Goal: Transaction & Acquisition: Purchase product/service

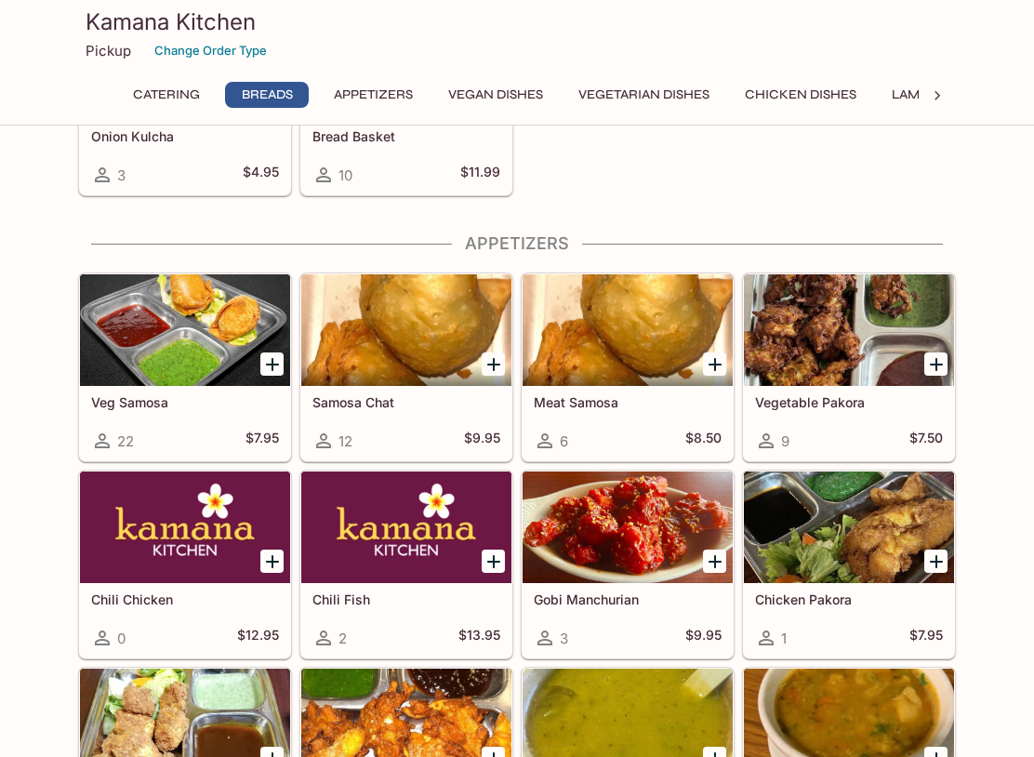
scroll to position [1046, 0]
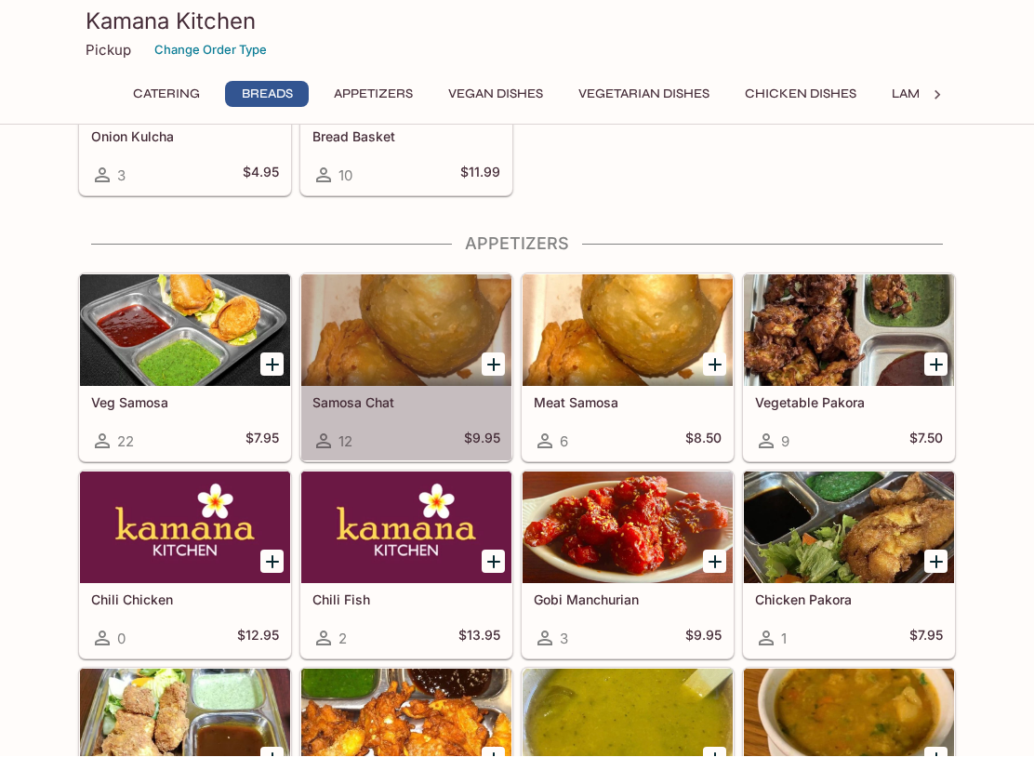
click at [448, 332] on div at bounding box center [406, 331] width 210 height 112
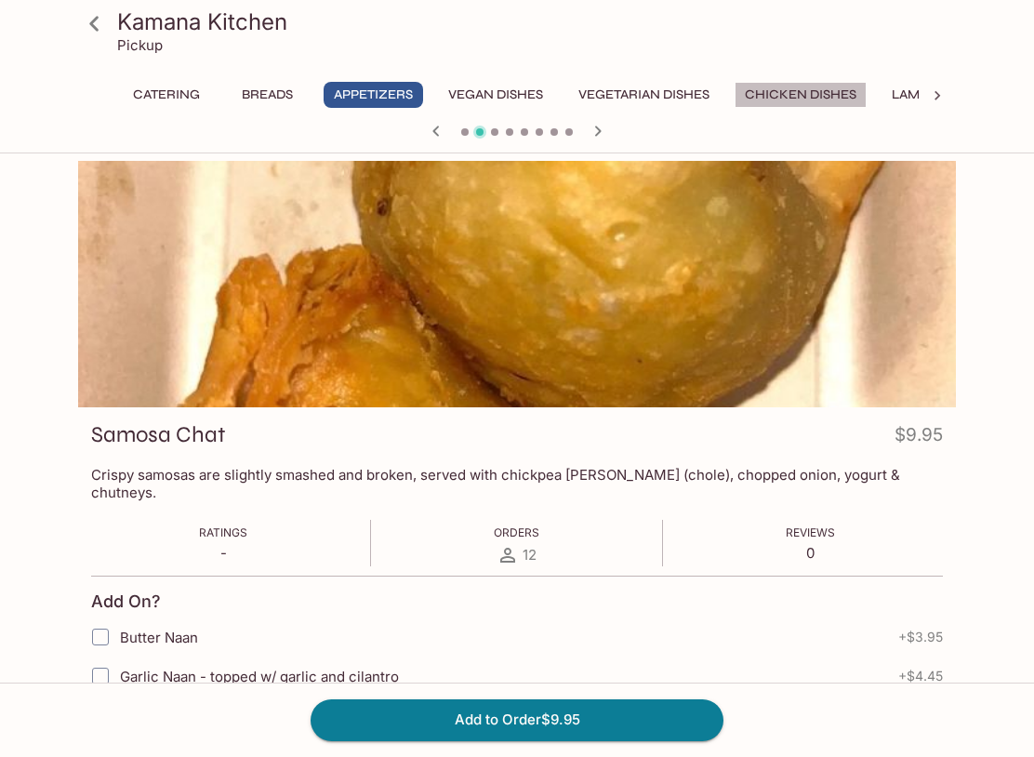
click at [792, 101] on button "Chicken Dishes" at bounding box center [801, 95] width 132 height 26
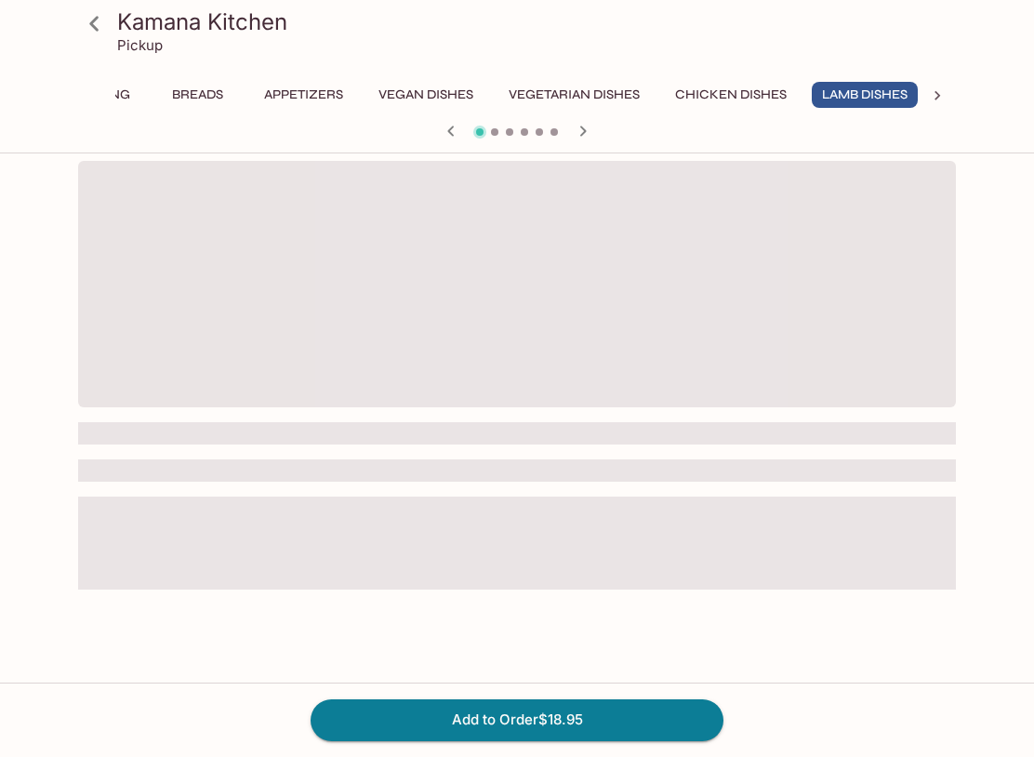
scroll to position [0, 76]
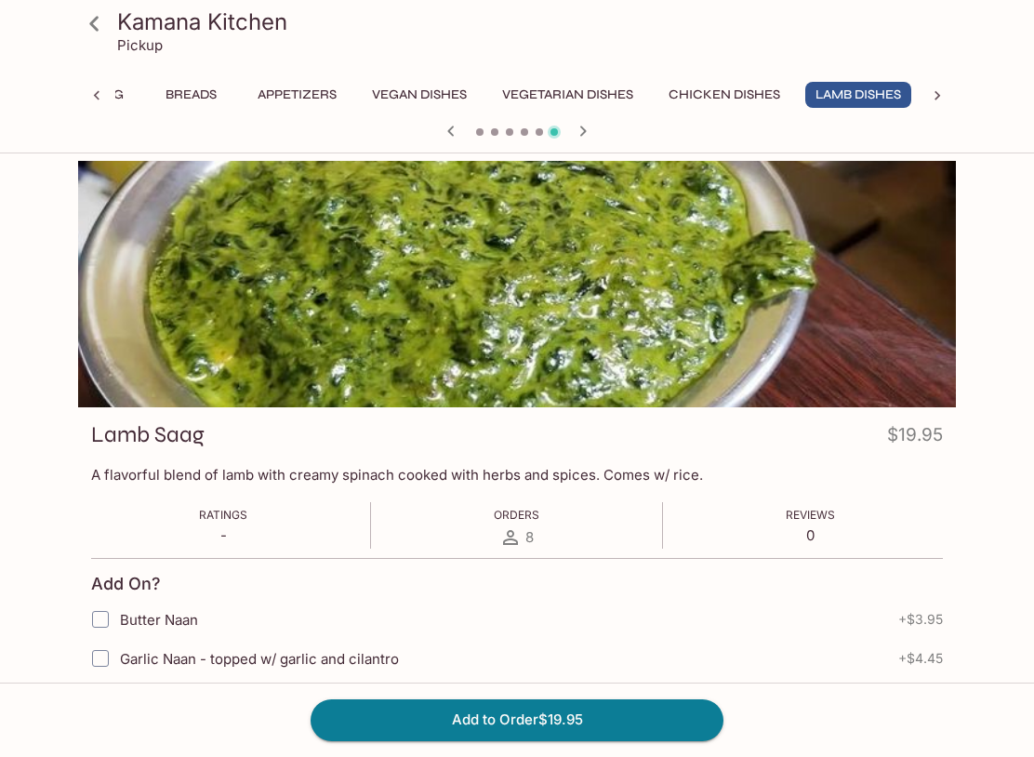
click at [943, 105] on div at bounding box center [937, 96] width 37 height 28
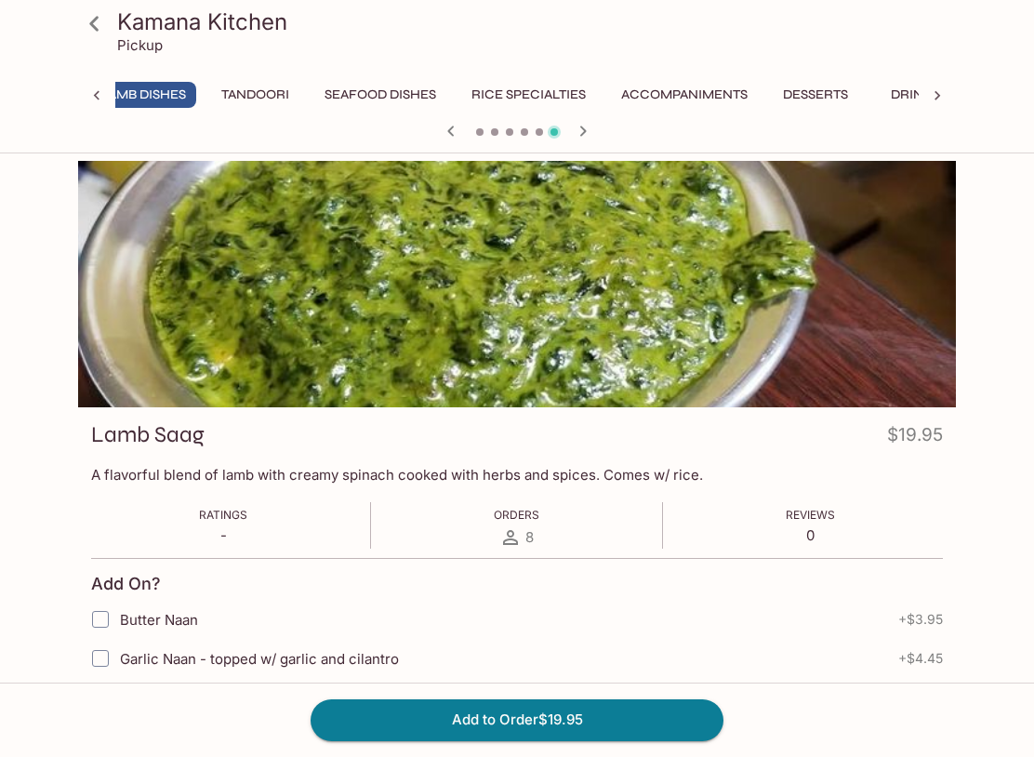
scroll to position [0, 845]
click at [207, 100] on button "Tandoori" at bounding box center [217, 95] width 88 height 26
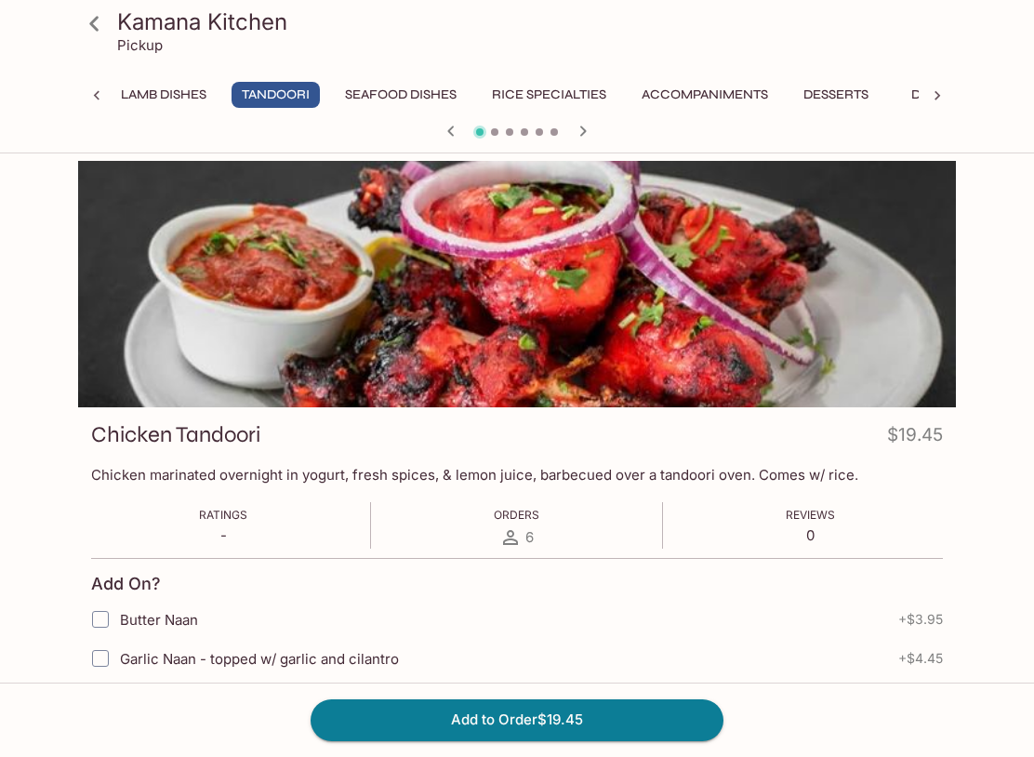
click at [94, 22] on icon at bounding box center [93, 23] width 9 height 15
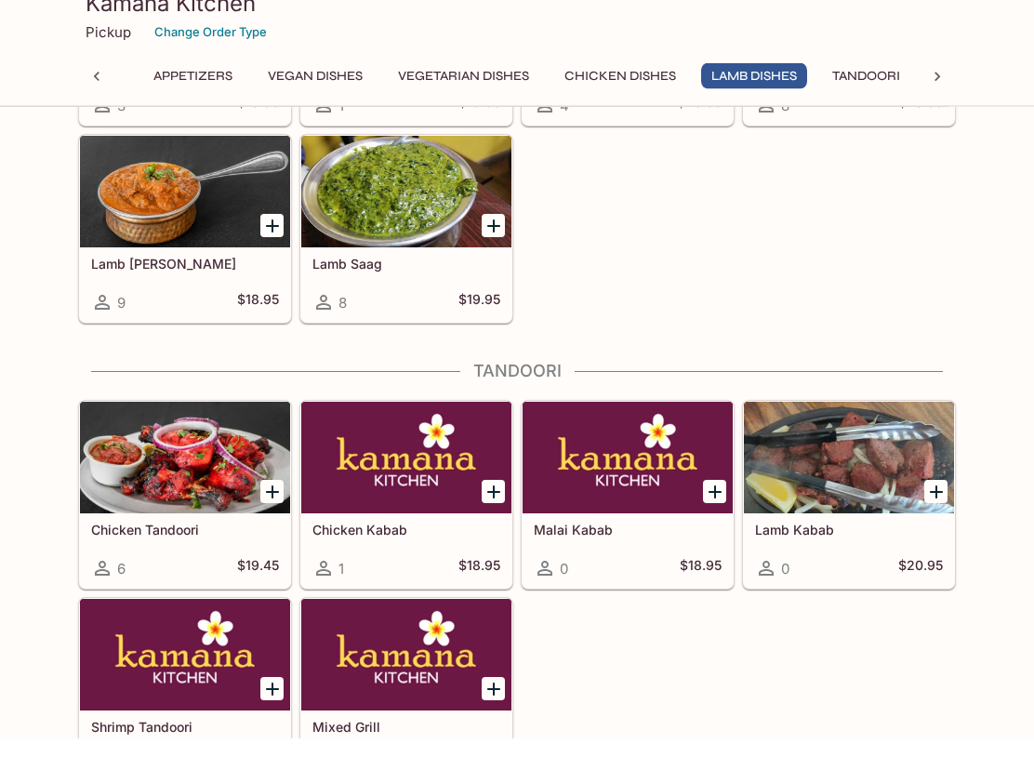
scroll to position [4013, 0]
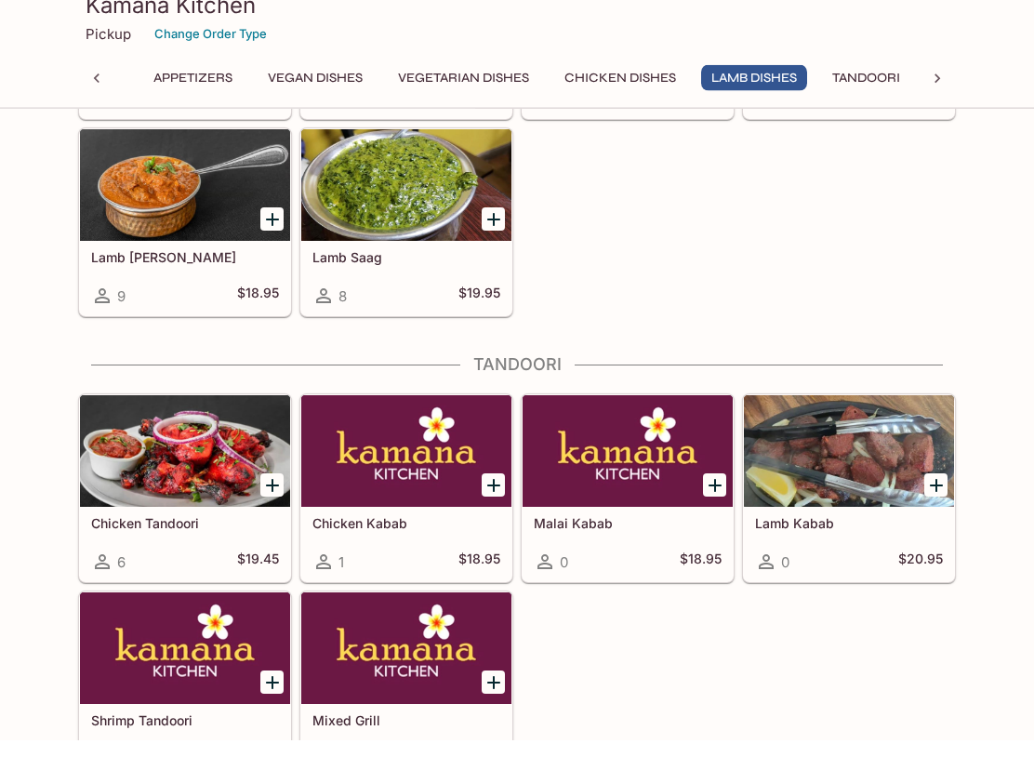
click at [196, 456] on div at bounding box center [185, 469] width 210 height 112
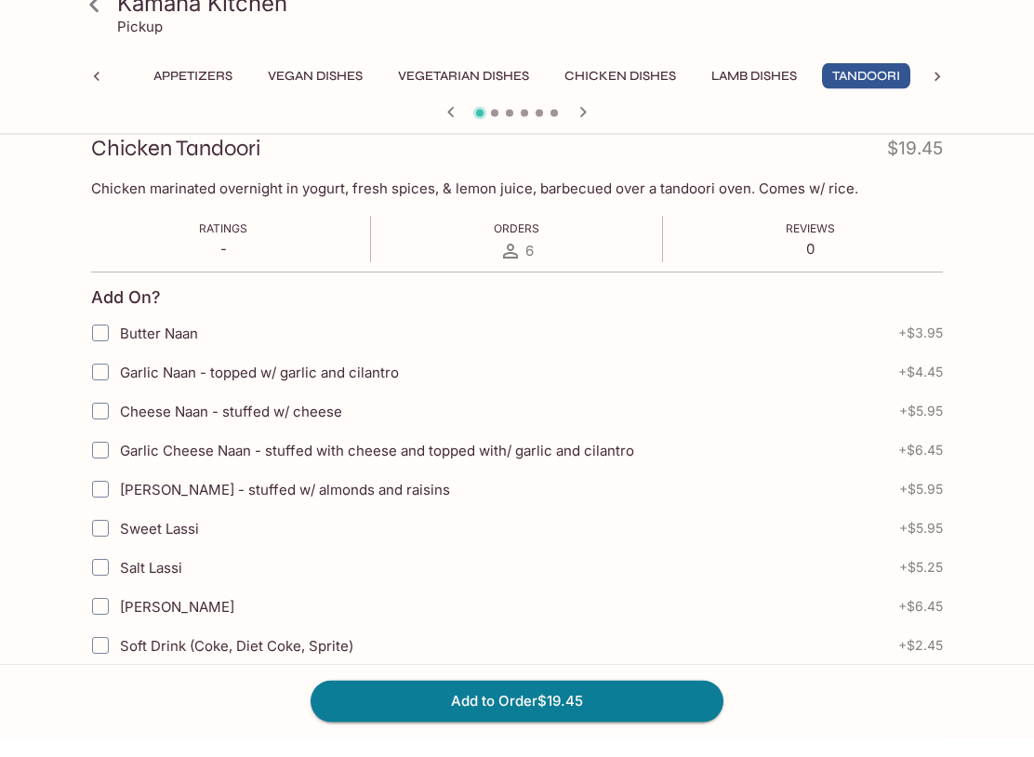
scroll to position [268, 0]
click at [593, 120] on icon "button" at bounding box center [583, 131] width 22 height 22
click at [97, 372] on input "Garlic Naan - topped w/ garlic and cilantro" at bounding box center [100, 389] width 37 height 37
checkbox input "true"
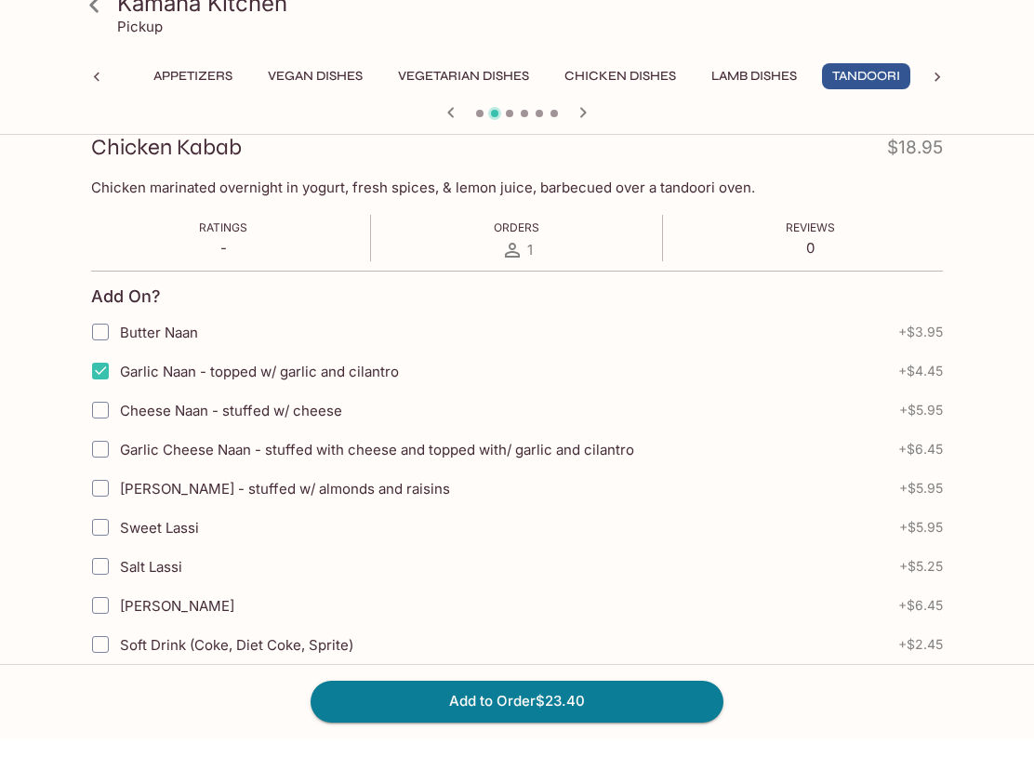
click at [506, 702] on button "Add to Order $23.40" at bounding box center [517, 720] width 413 height 41
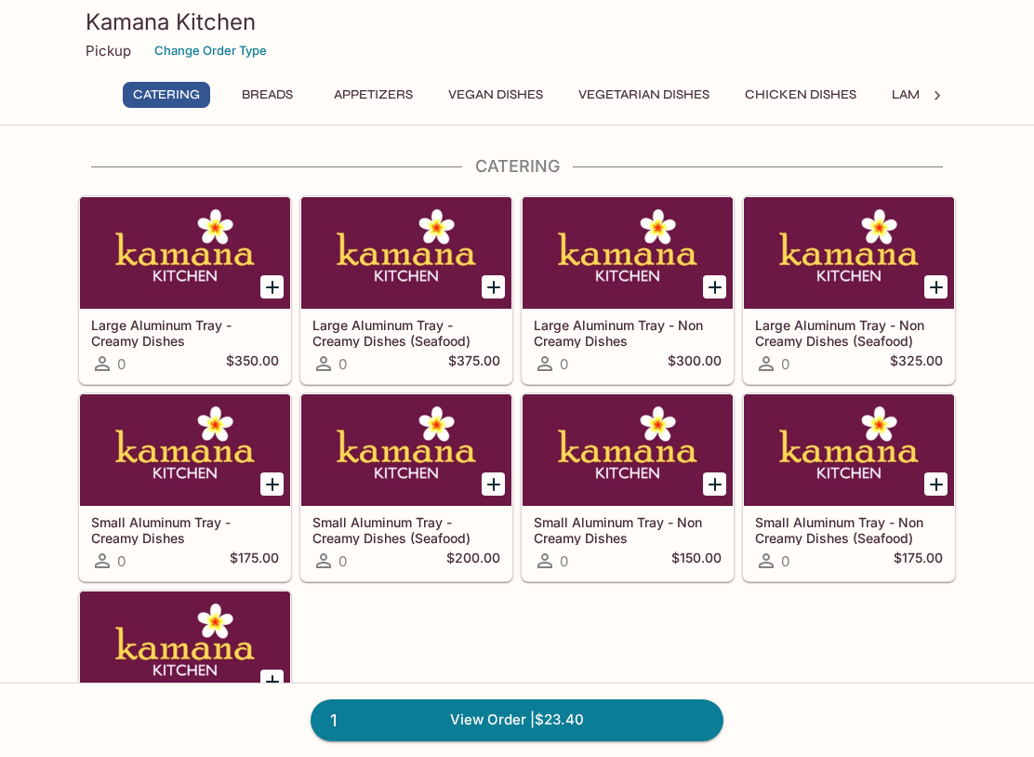
click at [132, 53] on div "Pickup Change Order Type" at bounding box center [517, 50] width 863 height 29
click at [82, 55] on div "Kamana Kitchen Pickup Change Order Type" at bounding box center [517, 37] width 893 height 74
click at [100, 46] on p "Pickup" at bounding box center [109, 51] width 46 height 18
click at [96, 54] on p "Pickup" at bounding box center [109, 51] width 46 height 18
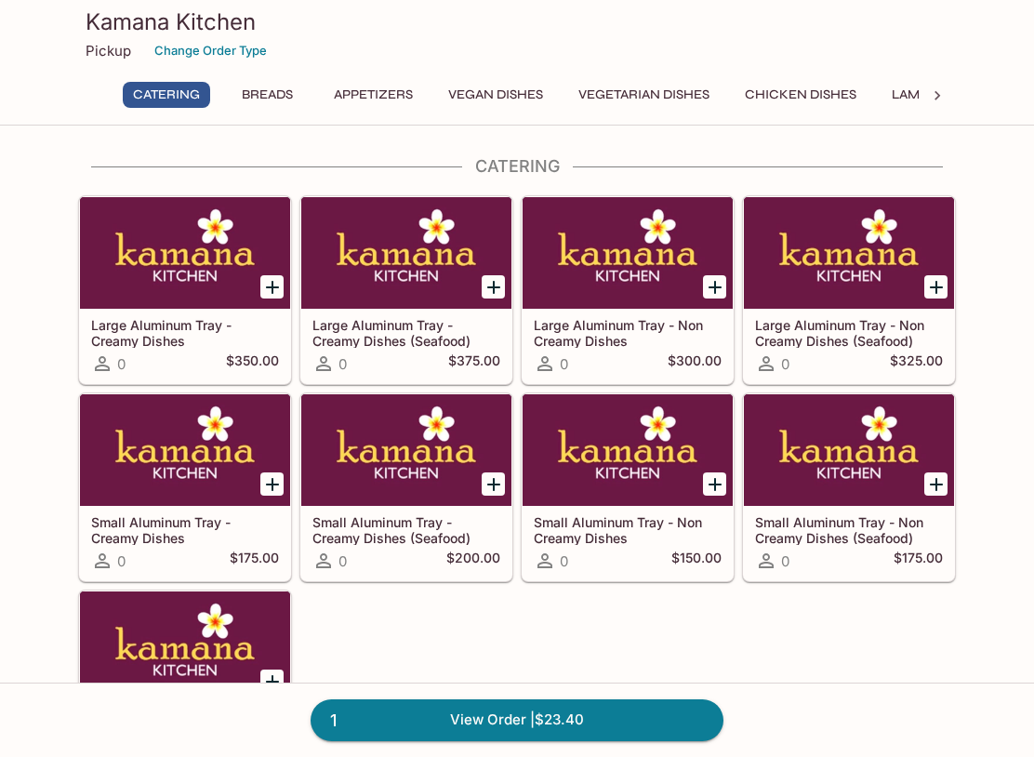
click at [93, 55] on p "Pickup" at bounding box center [109, 51] width 46 height 18
click at [110, 46] on p "Pickup" at bounding box center [109, 51] width 46 height 18
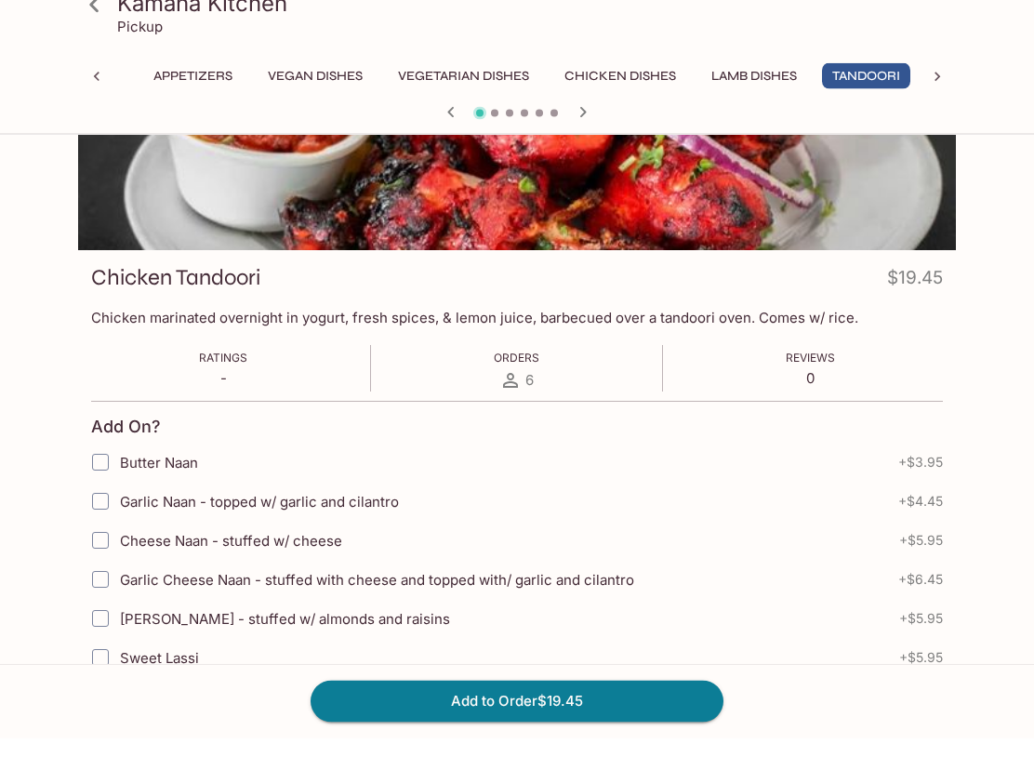
scroll to position [139, 0]
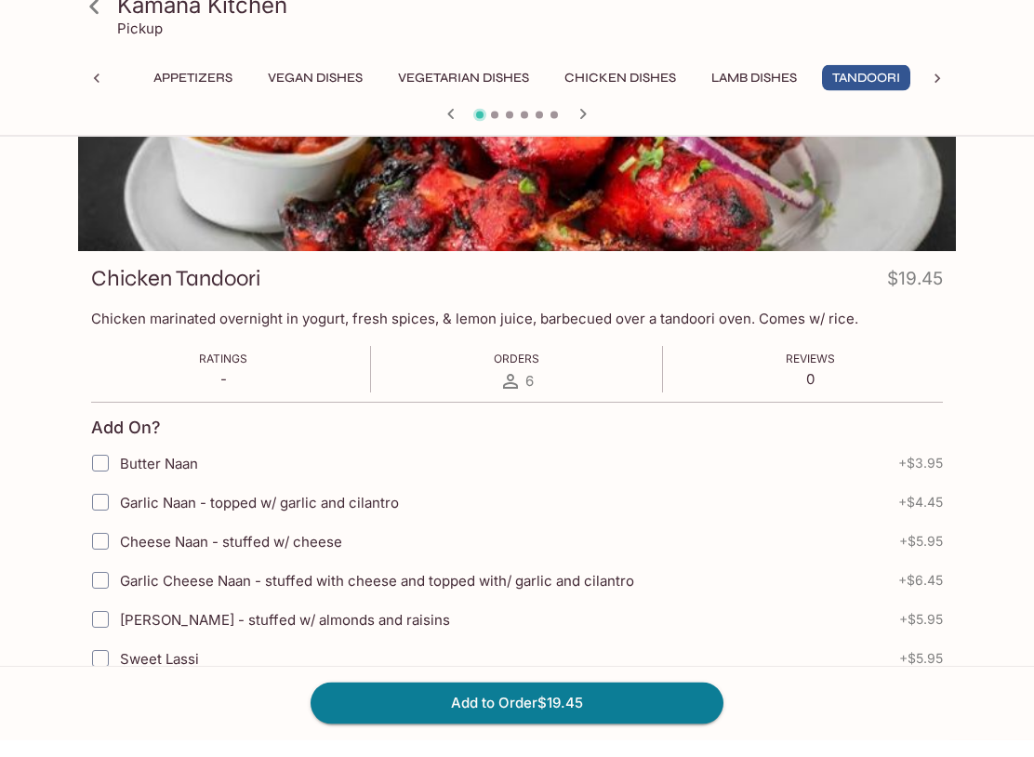
click at [518, 700] on button "Add to Order $19.45" at bounding box center [517, 720] width 413 height 41
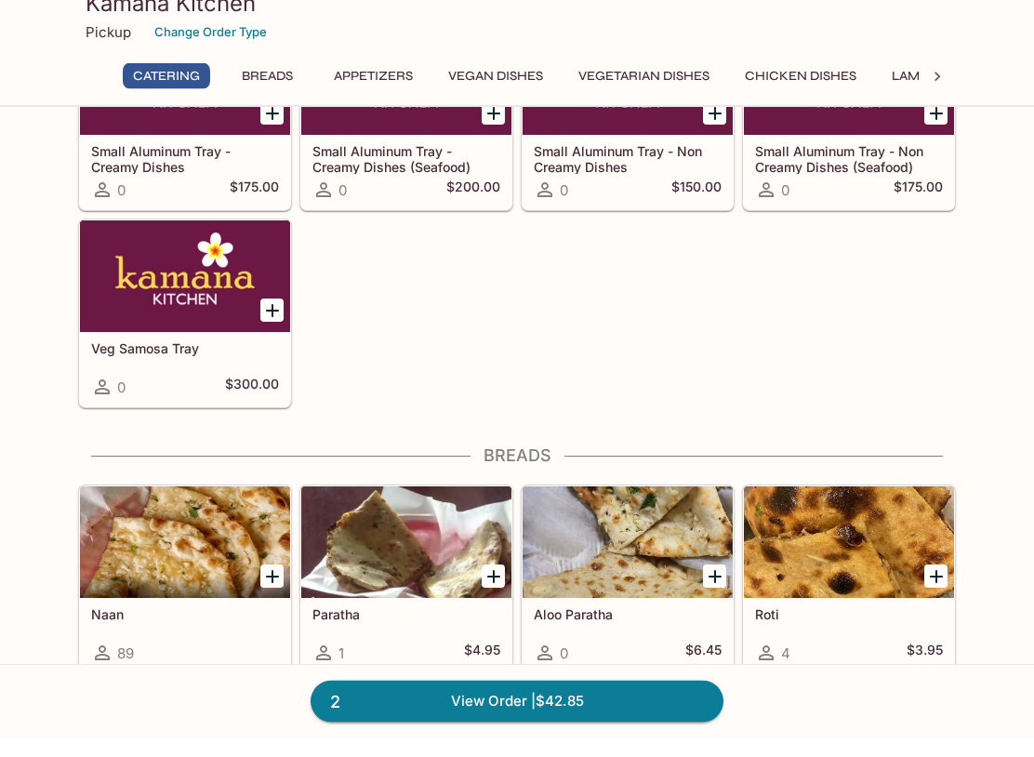
scroll to position [353, 0]
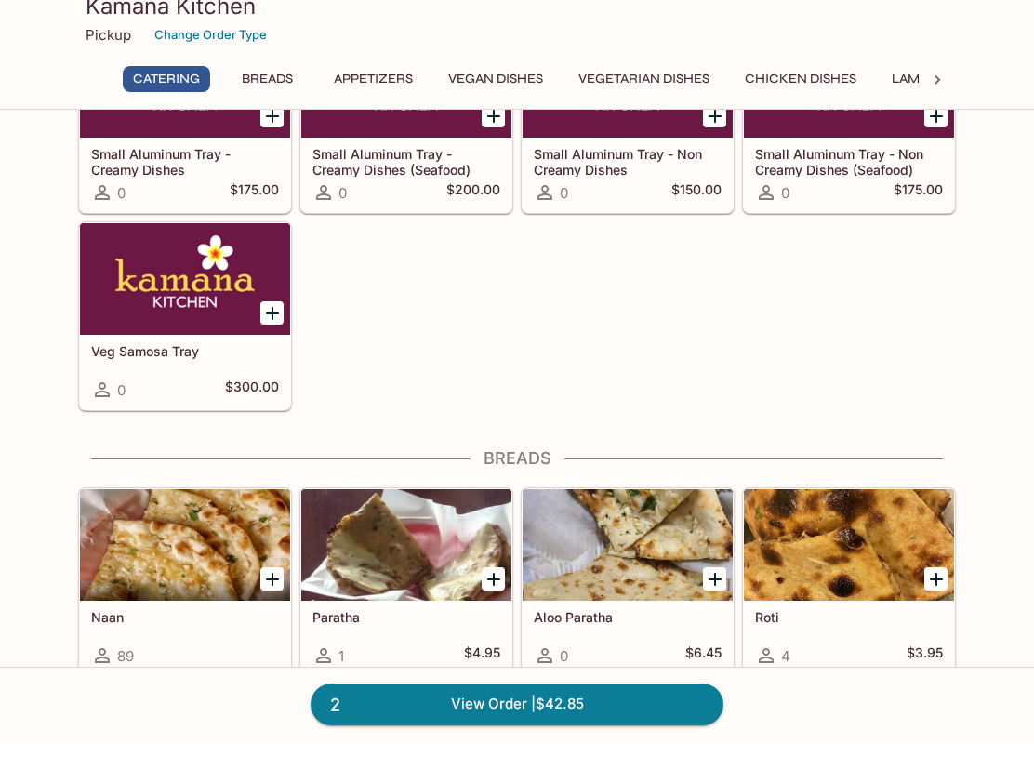
click at [522, 702] on link "2 View Order | $42.85" at bounding box center [517, 720] width 413 height 41
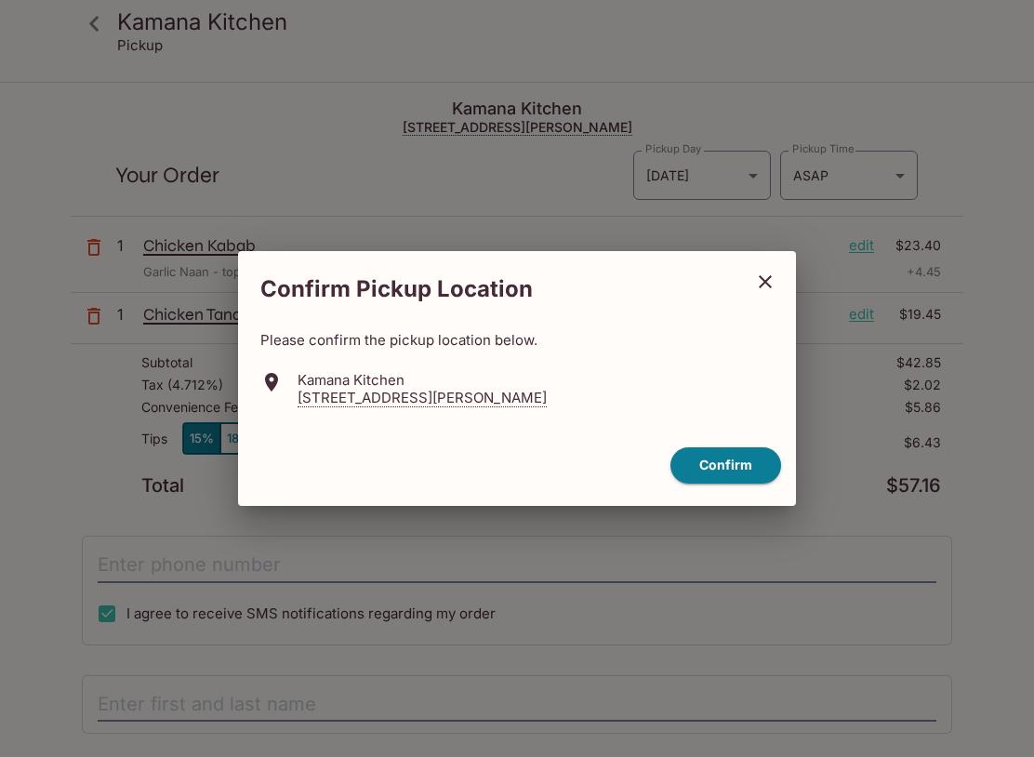
click at [772, 273] on icon "close" at bounding box center [765, 282] width 22 height 22
